Goal: Task Accomplishment & Management: Complete application form

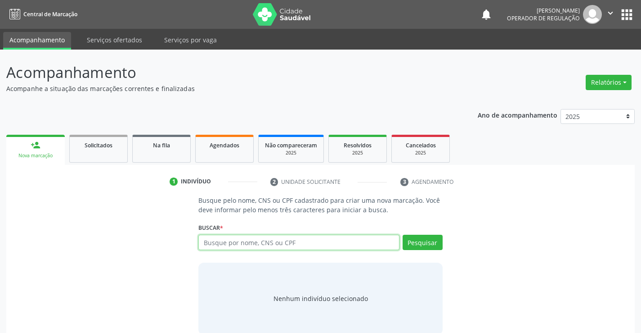
click at [222, 243] on input "text" at bounding box center [298, 241] width 201 height 15
type input "700205990937728"
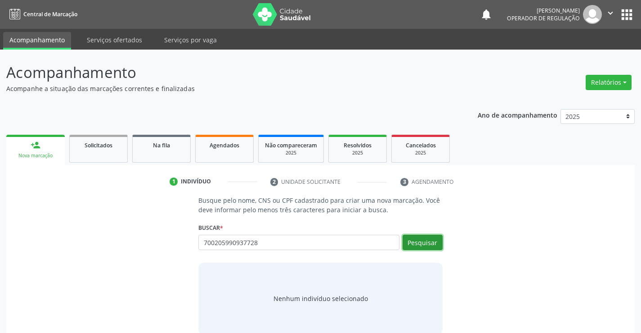
click at [416, 245] on button "Pesquisar" at bounding box center [423, 241] width 40 height 15
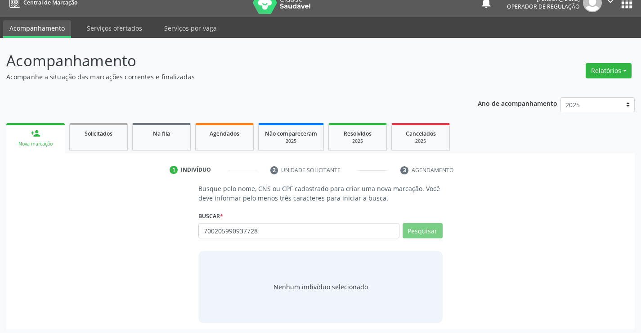
scroll to position [14, 0]
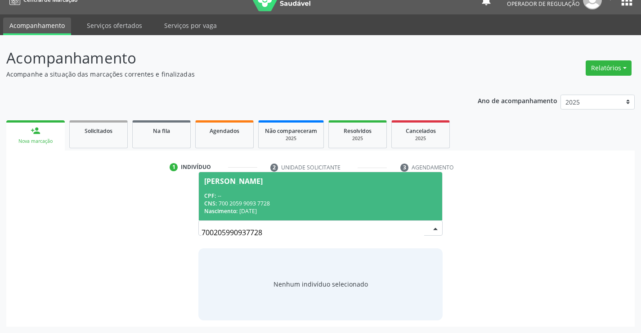
click at [303, 205] on div "CNS: 700 2059 9093 7728" at bounding box center [320, 203] width 232 height 8
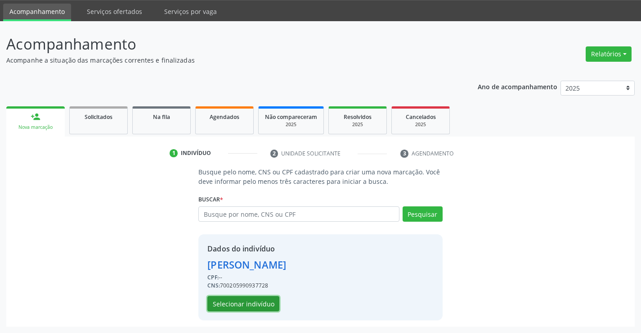
click at [257, 307] on button "Selecionar indivíduo" at bounding box center [243, 303] width 72 height 15
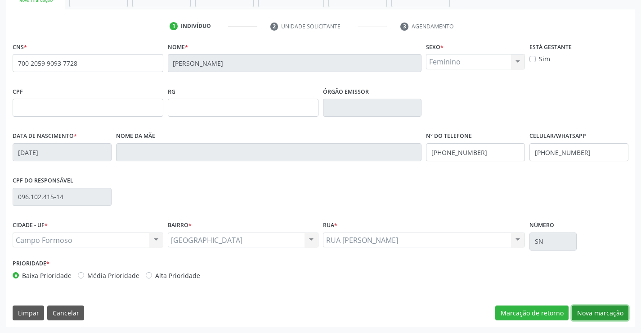
click at [585, 311] on button "Nova marcação" at bounding box center [600, 312] width 57 height 15
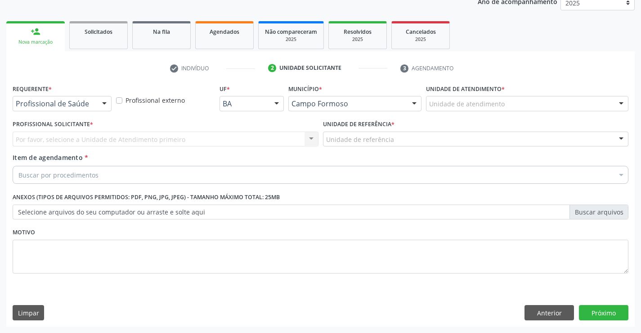
scroll to position [113, 0]
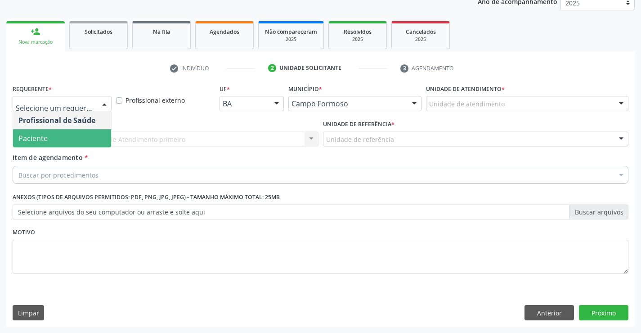
click at [66, 139] on span "Paciente" at bounding box center [62, 138] width 98 height 18
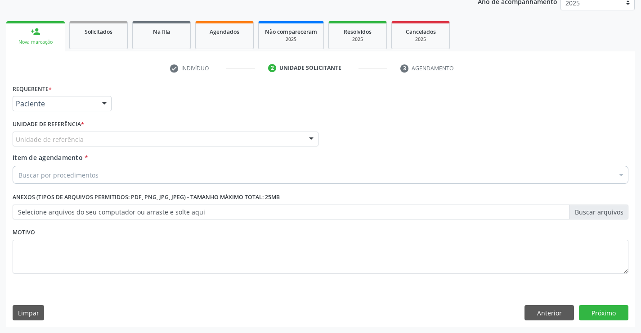
click at [142, 137] on div "Unidade de referência" at bounding box center [166, 138] width 306 height 15
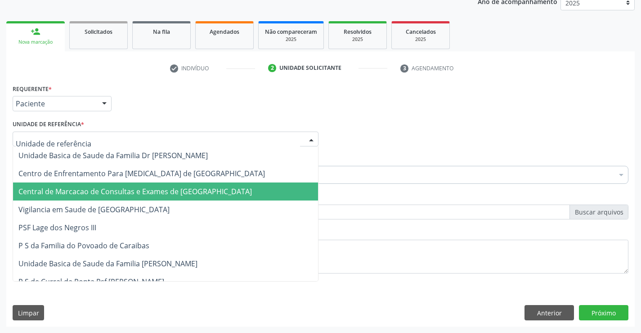
click at [153, 189] on span "Central de Marcacao de Consultas e Exames de [GEOGRAPHIC_DATA]" at bounding box center [135, 191] width 234 height 10
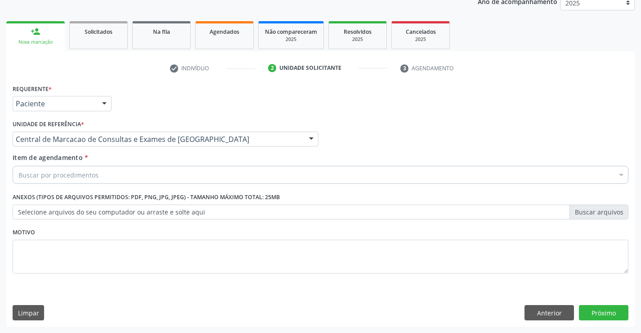
click at [167, 175] on div "Buscar por procedimentos" at bounding box center [321, 175] width 616 height 18
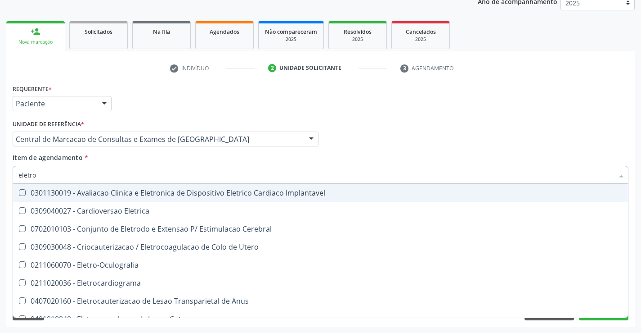
type input "eletroc"
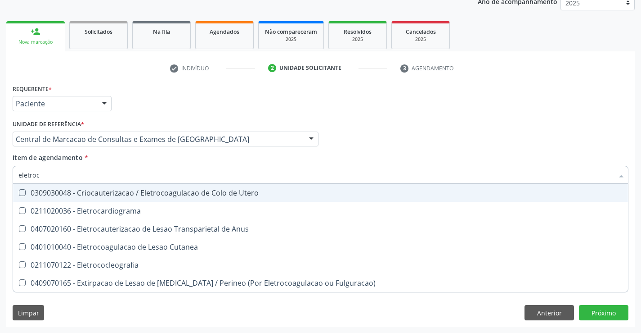
scroll to position [68, 0]
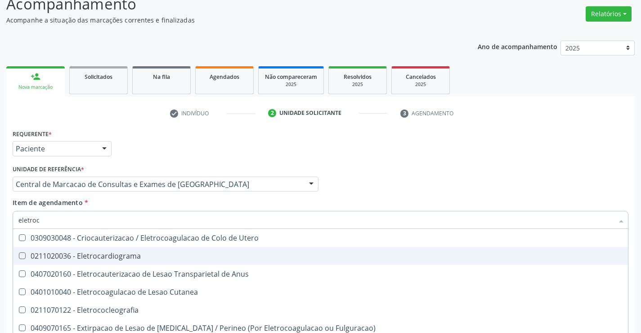
click at [133, 259] on div "0211020036 - Eletrocardiograma" at bounding box center [320, 255] width 604 height 7
checkbox Eletrocardiograma "true"
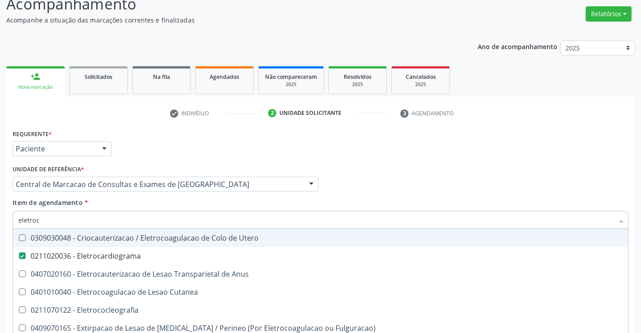
click at [348, 172] on div "Profissional Solicitante Por favor, selecione a Unidade de Atendimento primeiro…" at bounding box center [320, 179] width 621 height 35
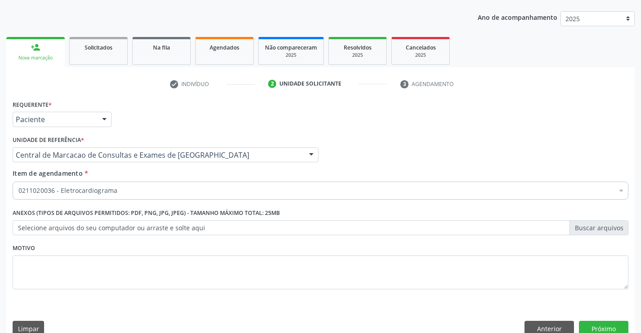
scroll to position [113, 0]
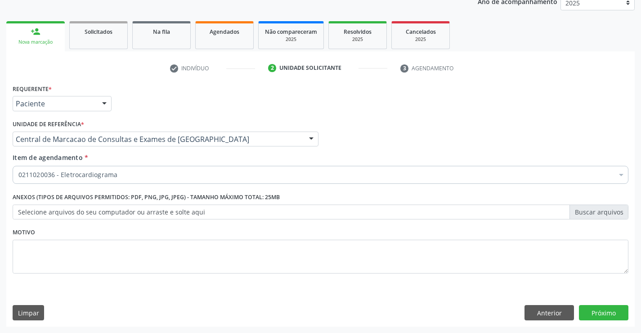
click at [598, 303] on div "Requerente * Paciente Profissional de Saúde Paciente Nenhum resultado encontrad…" at bounding box center [320, 204] width 629 height 244
click at [598, 311] on button "Próximo" at bounding box center [604, 312] width 50 height 15
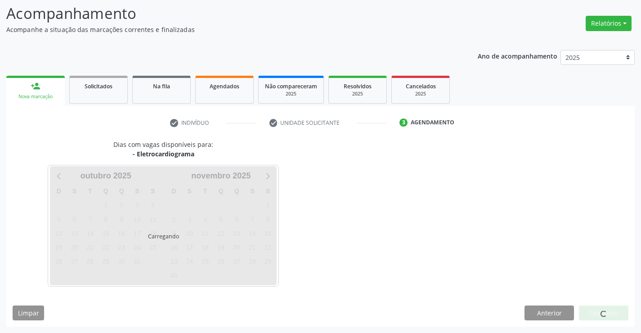
scroll to position [86, 0]
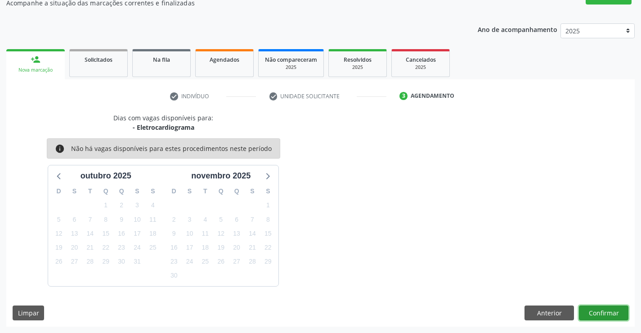
click at [606, 315] on button "Confirmar" at bounding box center [604, 312] width 50 height 15
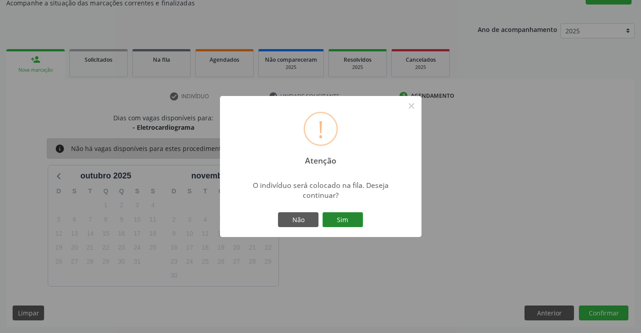
click at [348, 222] on button "Sim" at bounding box center [343, 219] width 41 height 15
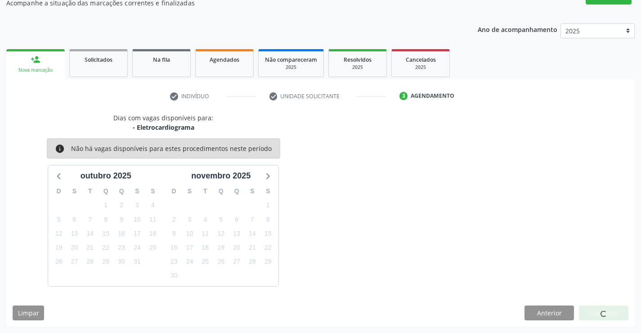
scroll to position [0, 0]
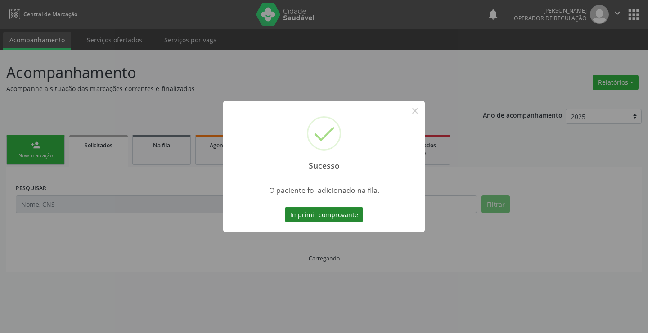
click at [359, 219] on button "Imprimir comprovante" at bounding box center [324, 214] width 78 height 15
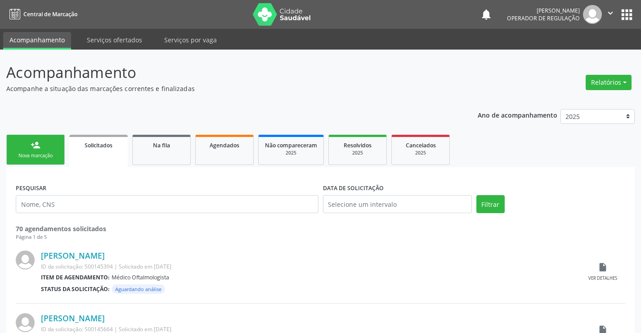
click at [32, 141] on div "person_add" at bounding box center [36, 145] width 10 height 10
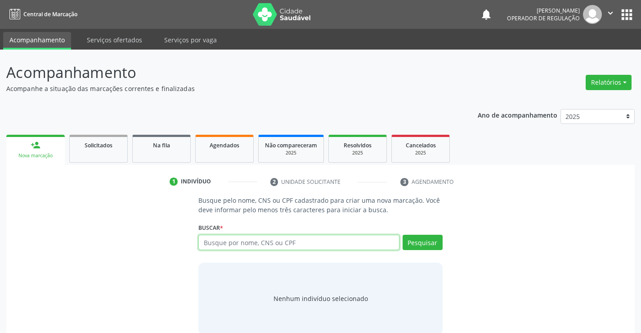
click at [225, 245] on input "text" at bounding box center [298, 241] width 201 height 15
type input "700600422669163"
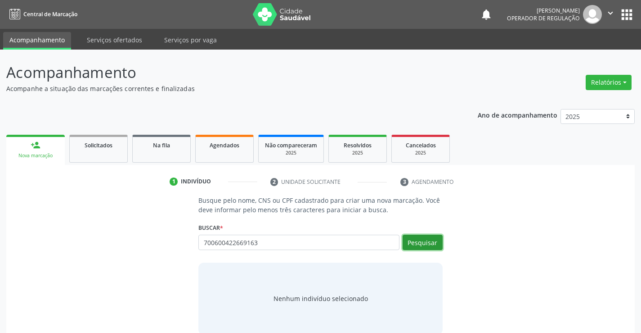
click at [440, 242] on button "Pesquisar" at bounding box center [423, 241] width 40 height 15
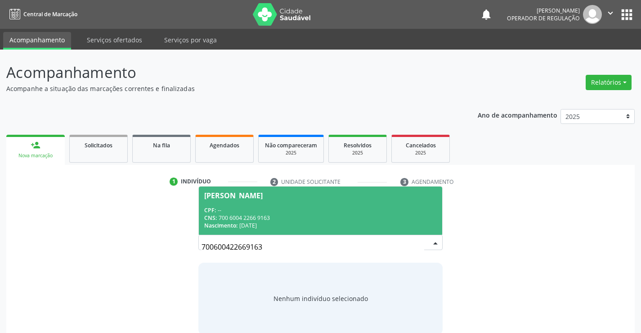
click at [244, 209] on div "CPF: --" at bounding box center [320, 210] width 232 height 8
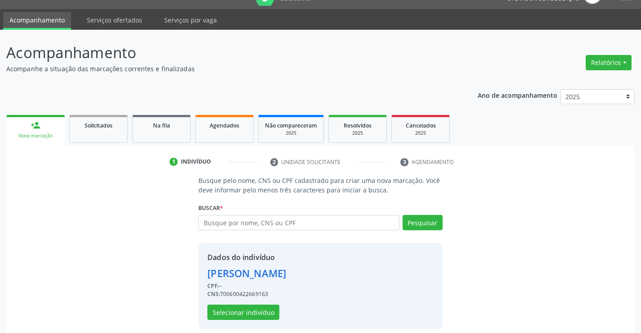
scroll to position [28, 0]
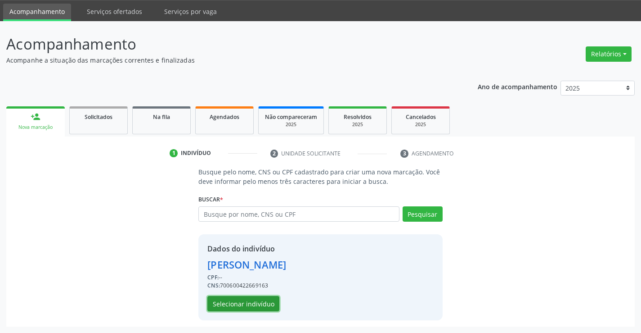
click at [237, 304] on button "Selecionar indivíduo" at bounding box center [243, 303] width 72 height 15
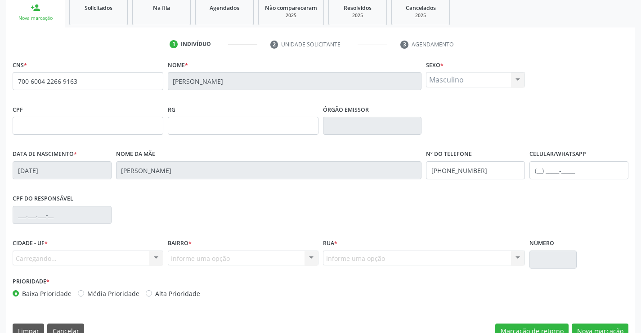
scroll to position [155, 0]
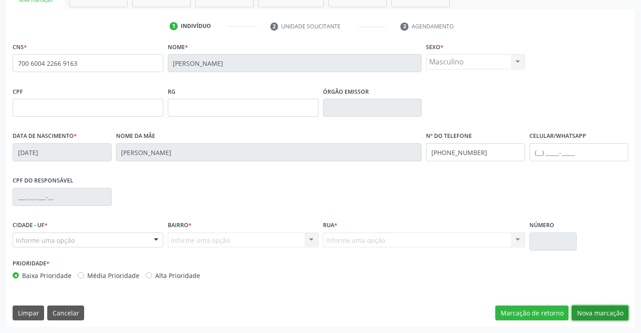
click at [590, 305] on button "Nova marcação" at bounding box center [600, 312] width 57 height 15
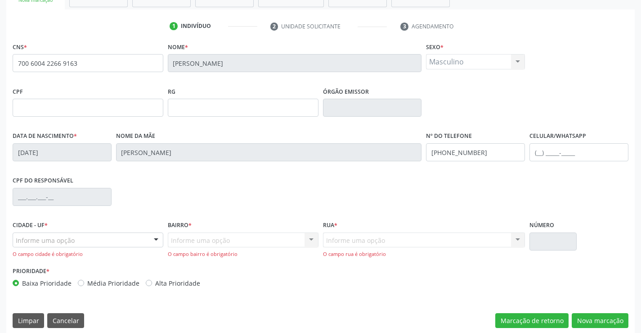
click at [156, 238] on div at bounding box center [156, 240] width 14 height 15
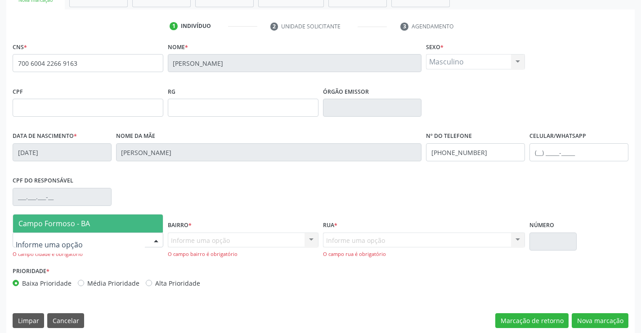
click at [149, 220] on span "Campo Formoso - BA" at bounding box center [88, 223] width 150 height 18
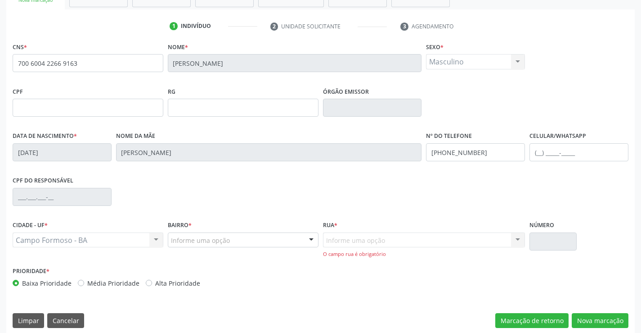
click at [318, 238] on div "Informe uma opção CENTRO BAIRRO [GEOGRAPHIC_DATA] zona rural [GEOGRAPHIC_DATA] …" at bounding box center [243, 239] width 151 height 15
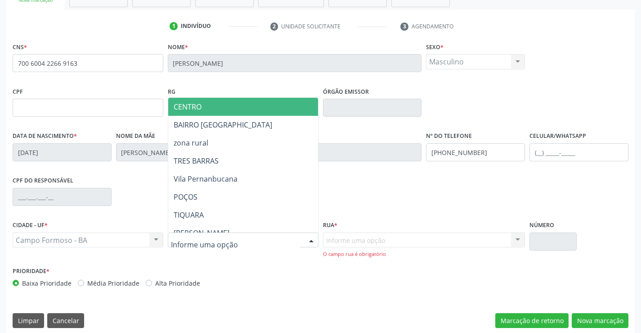
click at [232, 105] on span "CENTRO" at bounding box center [265, 107] width 194 height 18
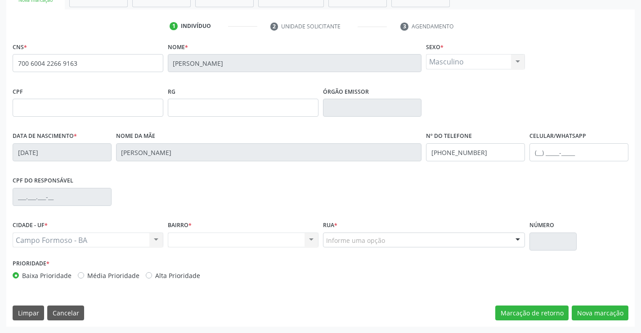
click at [516, 235] on div at bounding box center [518, 240] width 14 height 15
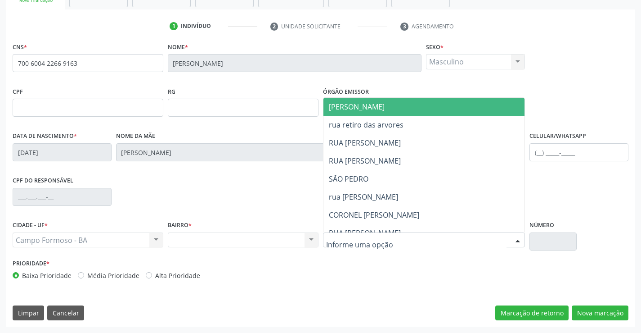
click at [404, 111] on span "[PERSON_NAME]" at bounding box center [432, 107] width 217 height 18
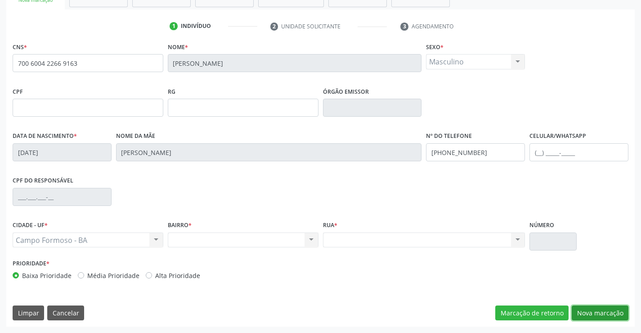
click at [599, 312] on button "Nova marcação" at bounding box center [600, 312] width 57 height 15
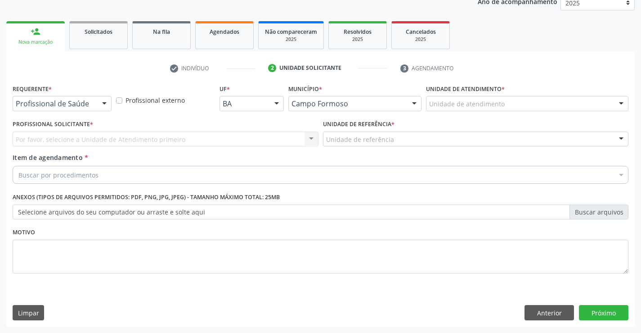
scroll to position [113, 0]
click at [97, 106] on div "Profissional de Saúde Profissional de Saúde Paciente Nenhum resultado encontrad…" at bounding box center [62, 103] width 99 height 15
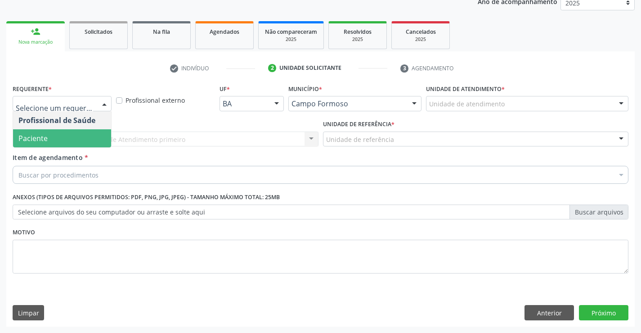
click at [76, 132] on span "Paciente" at bounding box center [62, 138] width 98 height 18
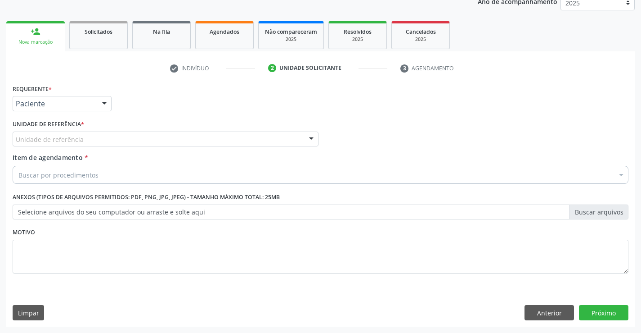
click at [146, 140] on div "Unidade de referência" at bounding box center [166, 138] width 306 height 15
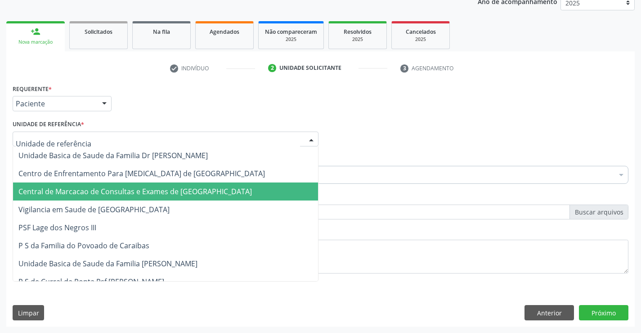
click at [161, 192] on span "Central de Marcacao de Consultas e Exames de [GEOGRAPHIC_DATA]" at bounding box center [135, 191] width 234 height 10
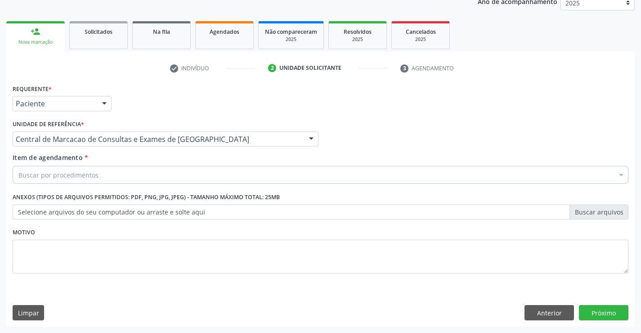
click at [175, 175] on div "Buscar por procedimentos" at bounding box center [321, 175] width 616 height 18
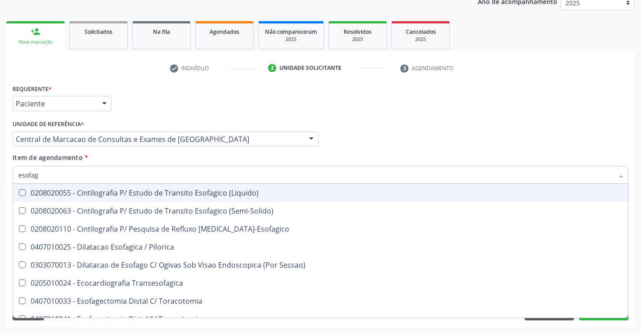
type input "esofago"
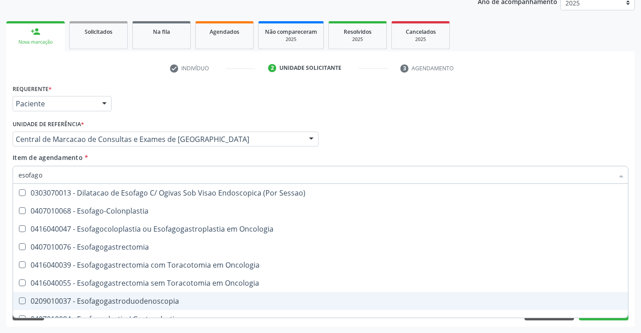
click at [131, 294] on span "0209010037 - Esofagogastroduodenoscopia" at bounding box center [320, 301] width 615 height 18
checkbox Esofagogastroduodenoscopia "true"
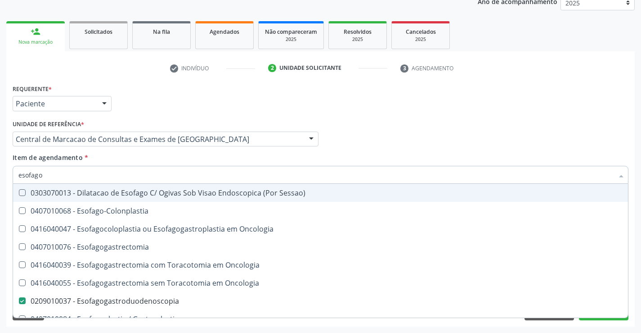
click at [234, 173] on input "esofago" at bounding box center [315, 175] width 595 height 18
type input "ab"
checkbox Esofagogastroduodenoscopia "false"
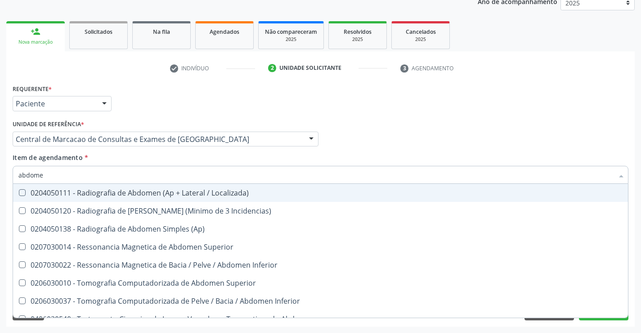
type input "abdomen"
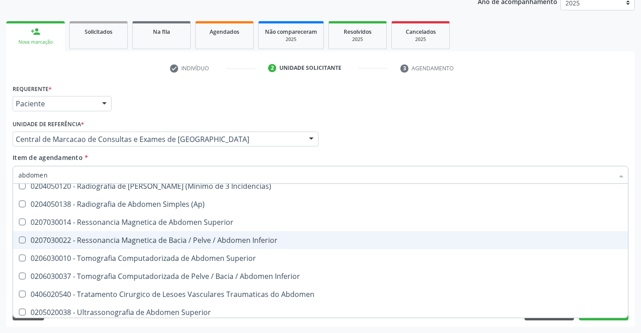
scroll to position [46, 0]
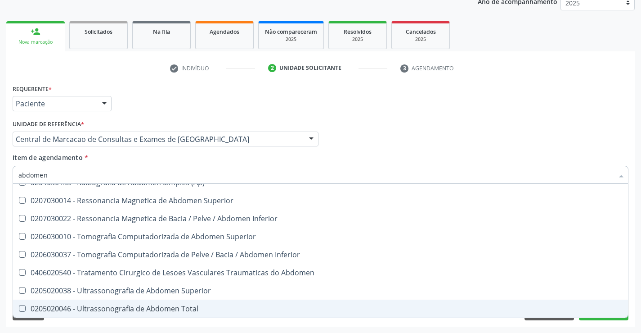
click at [177, 302] on span "0205020046 - Ultrassonografia de Abdomen Total" at bounding box center [320, 308] width 615 height 18
checkbox Total "true"
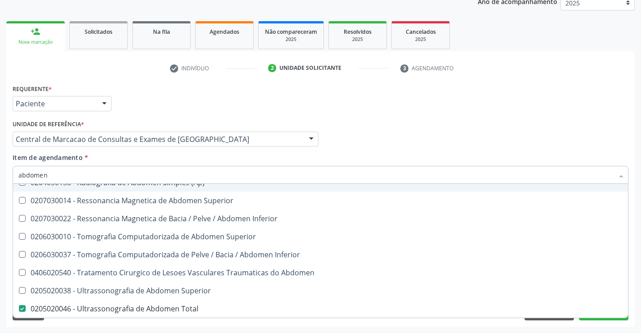
click at [408, 120] on div "Profissional Solicitante Por favor, selecione a Unidade de Atendimento primeiro…" at bounding box center [320, 134] width 621 height 35
checkbox Incidencias\) "true"
checkbox \(Ap\) "true"
checkbox Total "false"
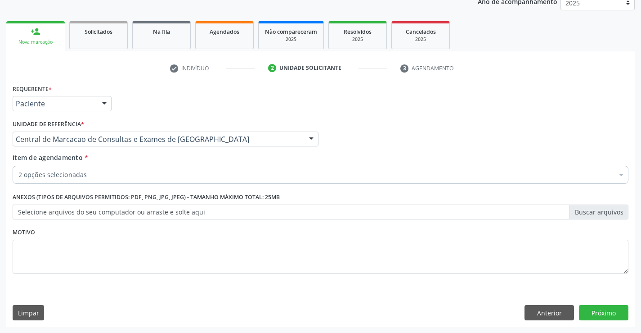
scroll to position [0, 0]
click at [595, 311] on button "Próximo" at bounding box center [604, 312] width 50 height 15
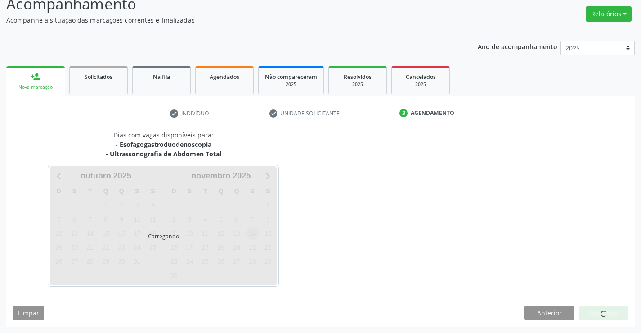
scroll to position [95, 0]
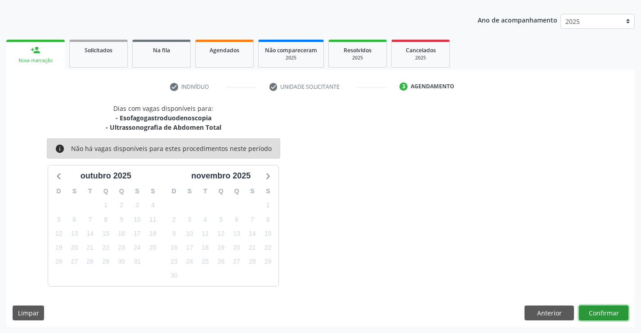
click at [582, 312] on button "Confirmar" at bounding box center [604, 312] width 50 height 15
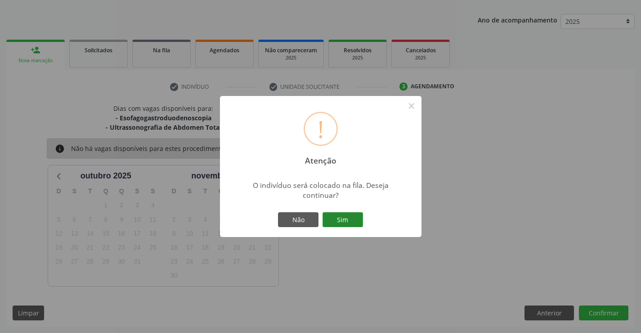
click at [358, 223] on button "Sim" at bounding box center [343, 219] width 41 height 15
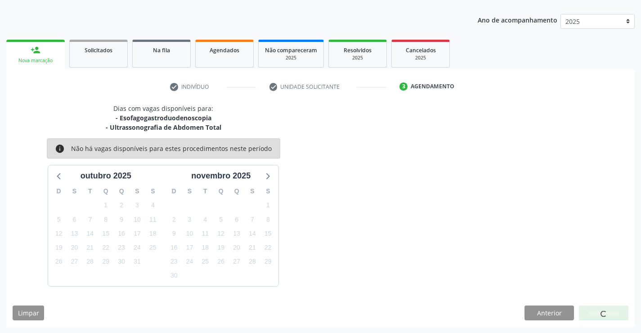
scroll to position [0, 0]
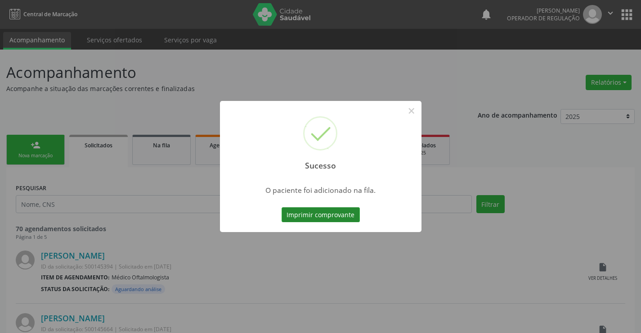
click at [347, 216] on button "Imprimir comprovante" at bounding box center [321, 214] width 78 height 15
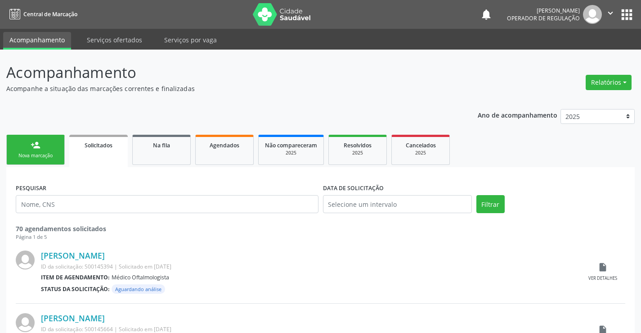
click at [610, 14] on icon "" at bounding box center [611, 13] width 10 height 10
click at [585, 54] on link "Sair" at bounding box center [588, 55] width 62 height 13
